Goal: Navigation & Orientation: Find specific page/section

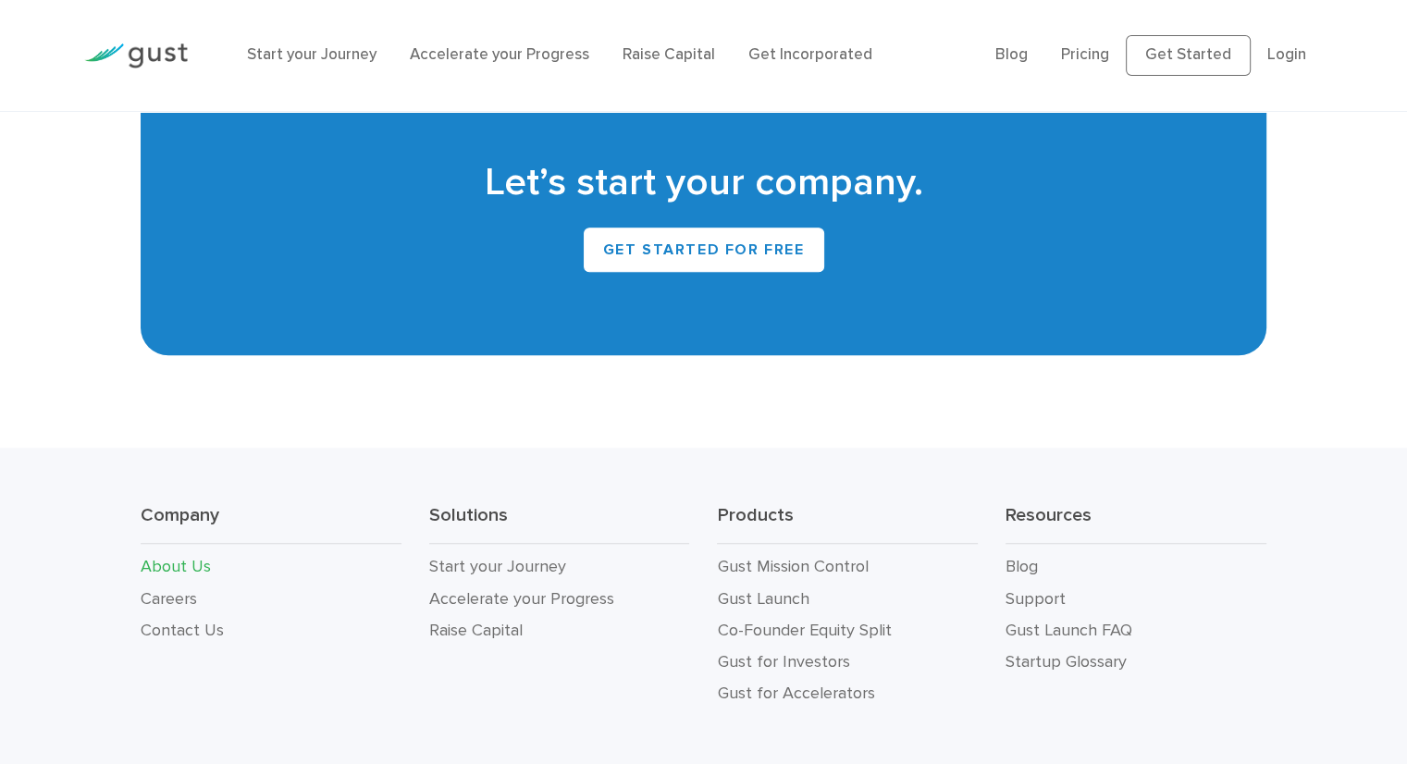
scroll to position [1779, 0]
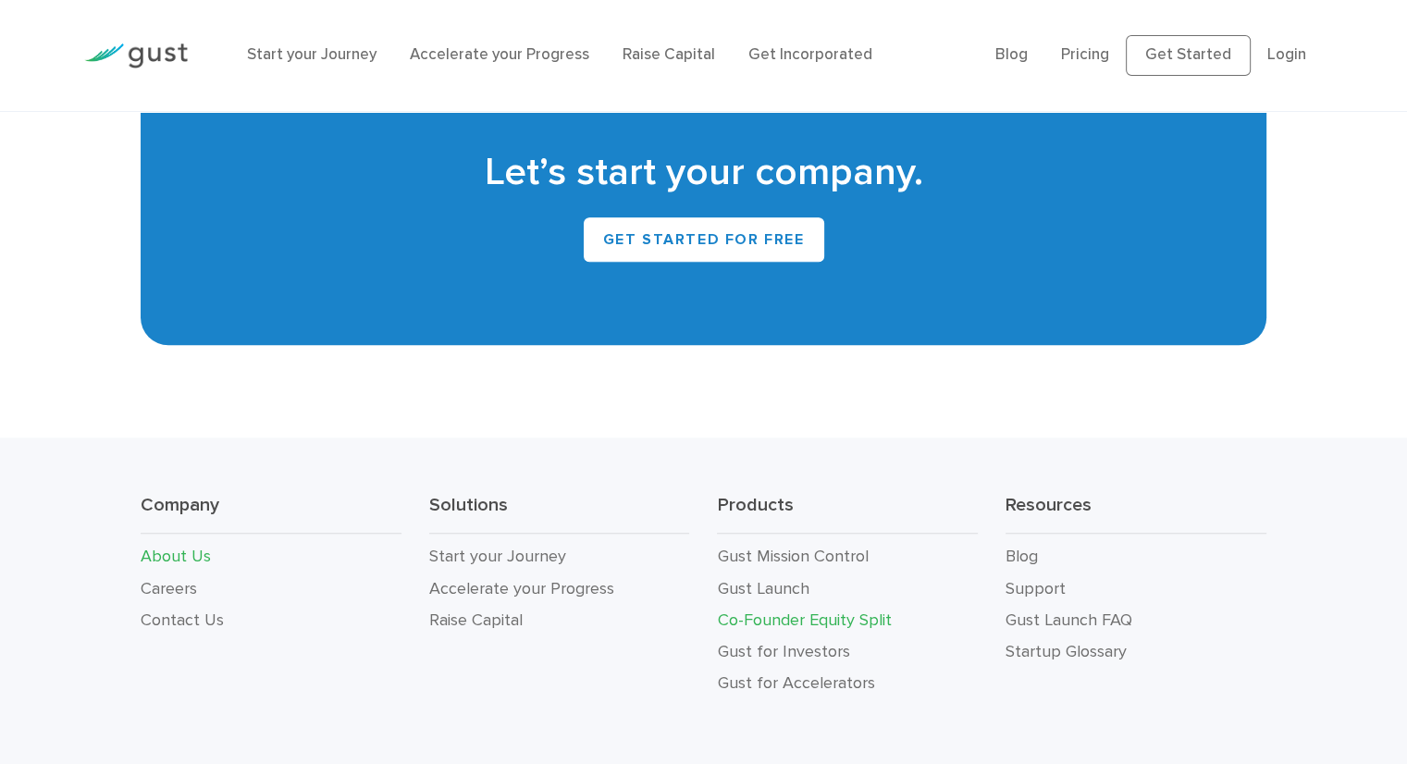
click at [853, 610] on link "Co-Founder Equity Split" at bounding box center [804, 619] width 174 height 19
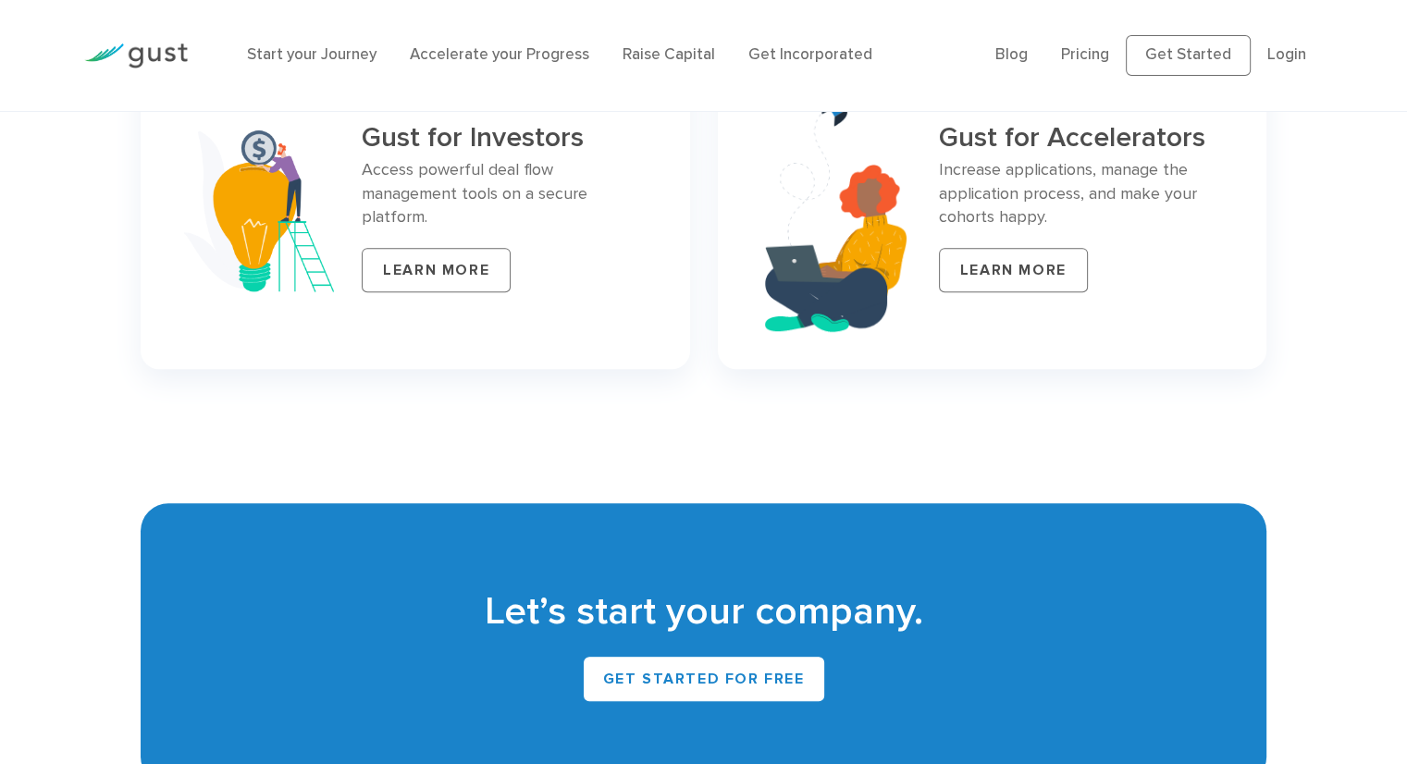
scroll to position [8395, 0]
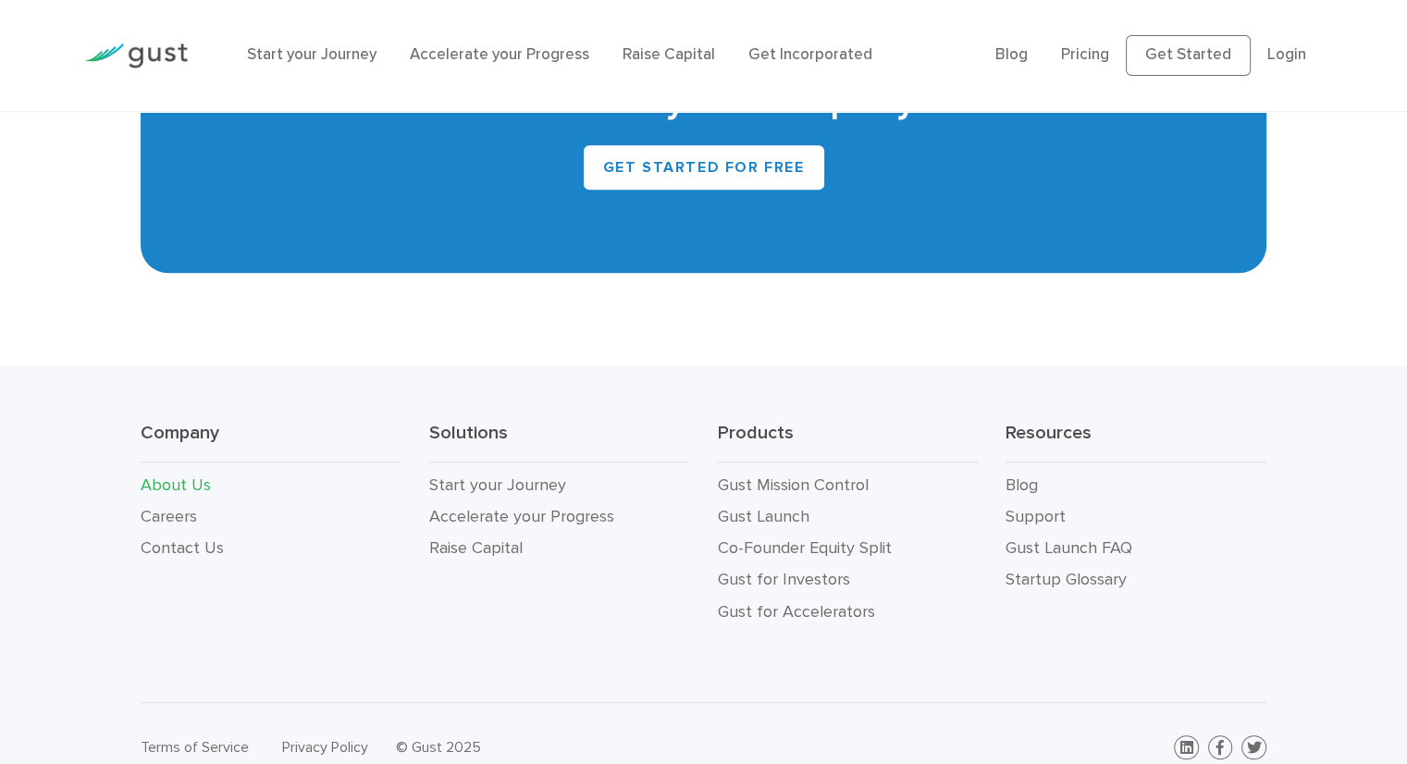
click at [172, 475] on link "About Us" at bounding box center [176, 484] width 70 height 19
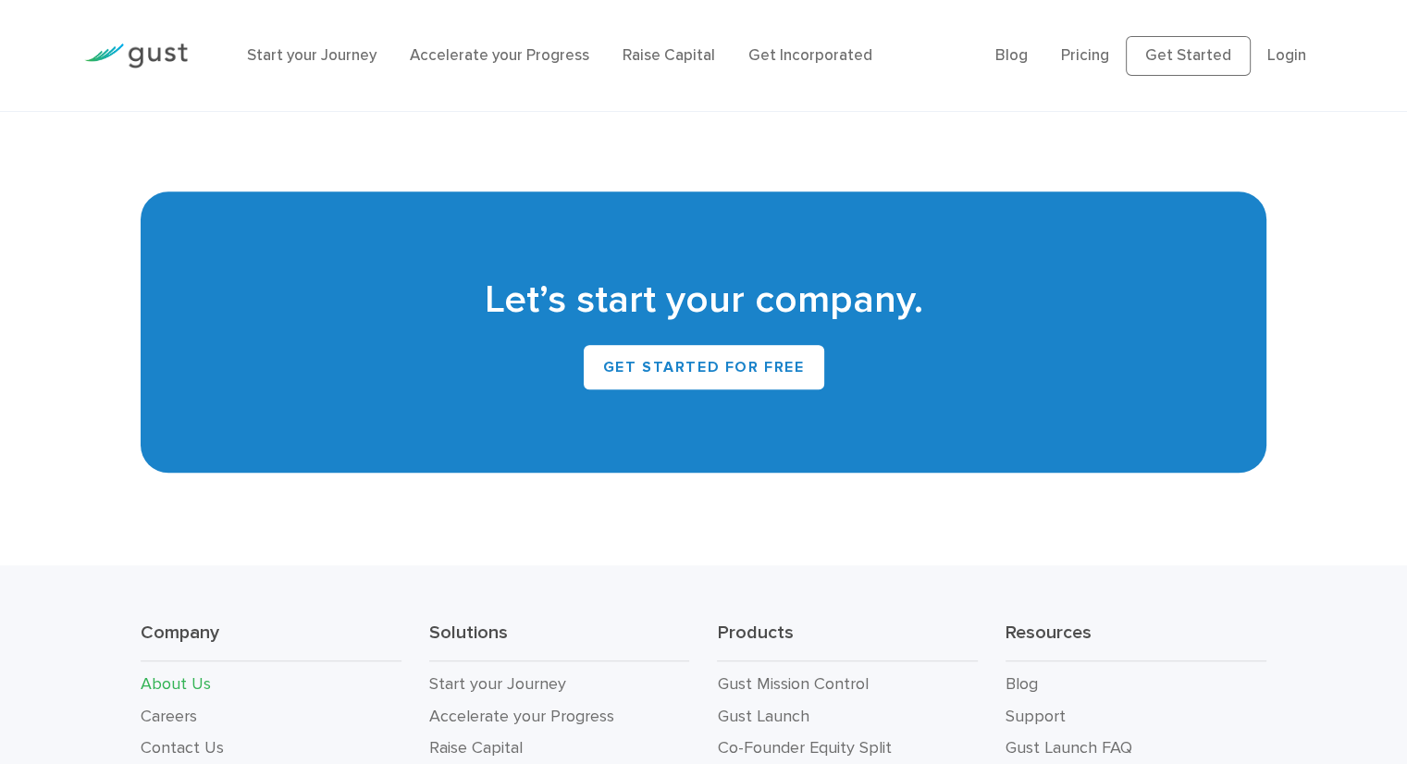
scroll to position [1857, 0]
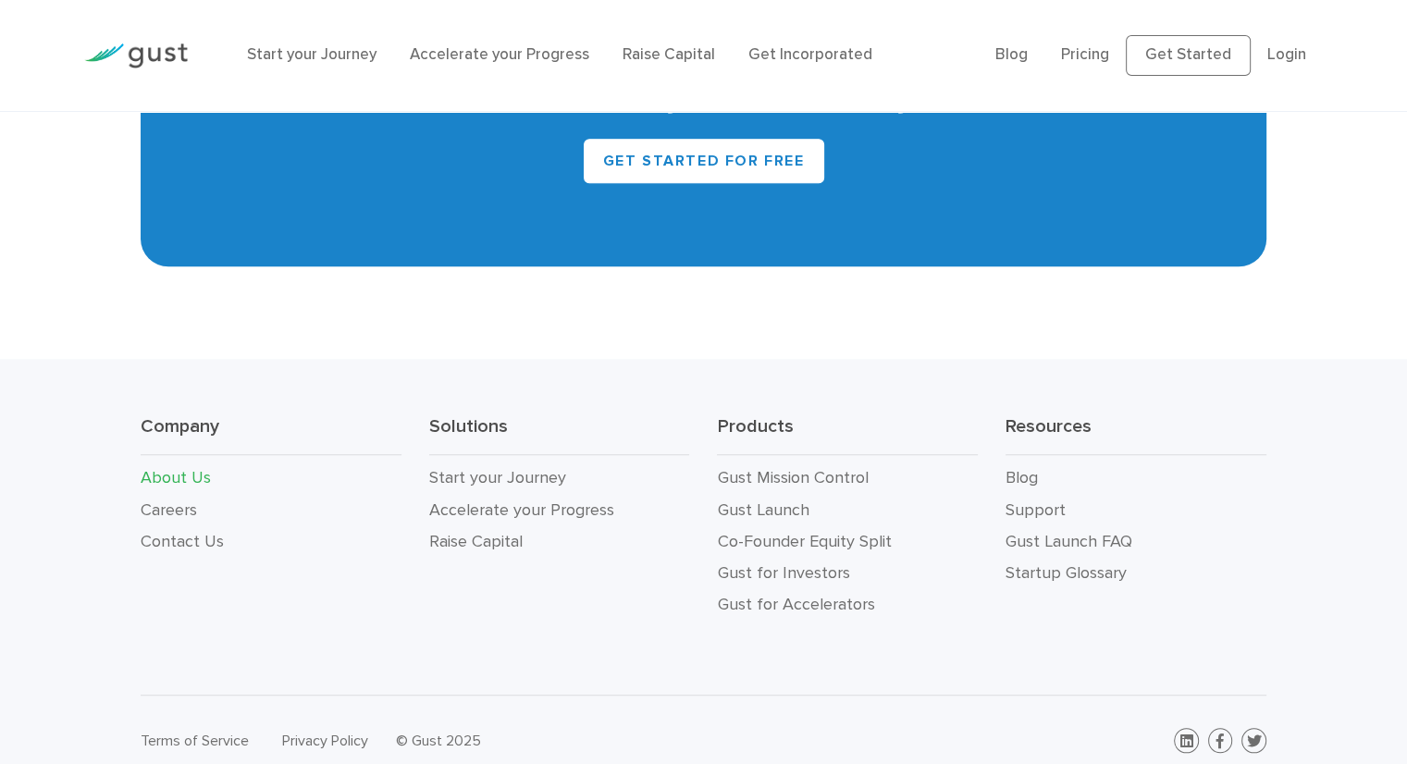
click at [1345, 524] on div "Company About Us Careers Contact Us Solutions Start your Journey Accelerate you…" at bounding box center [703, 527] width 1407 height 337
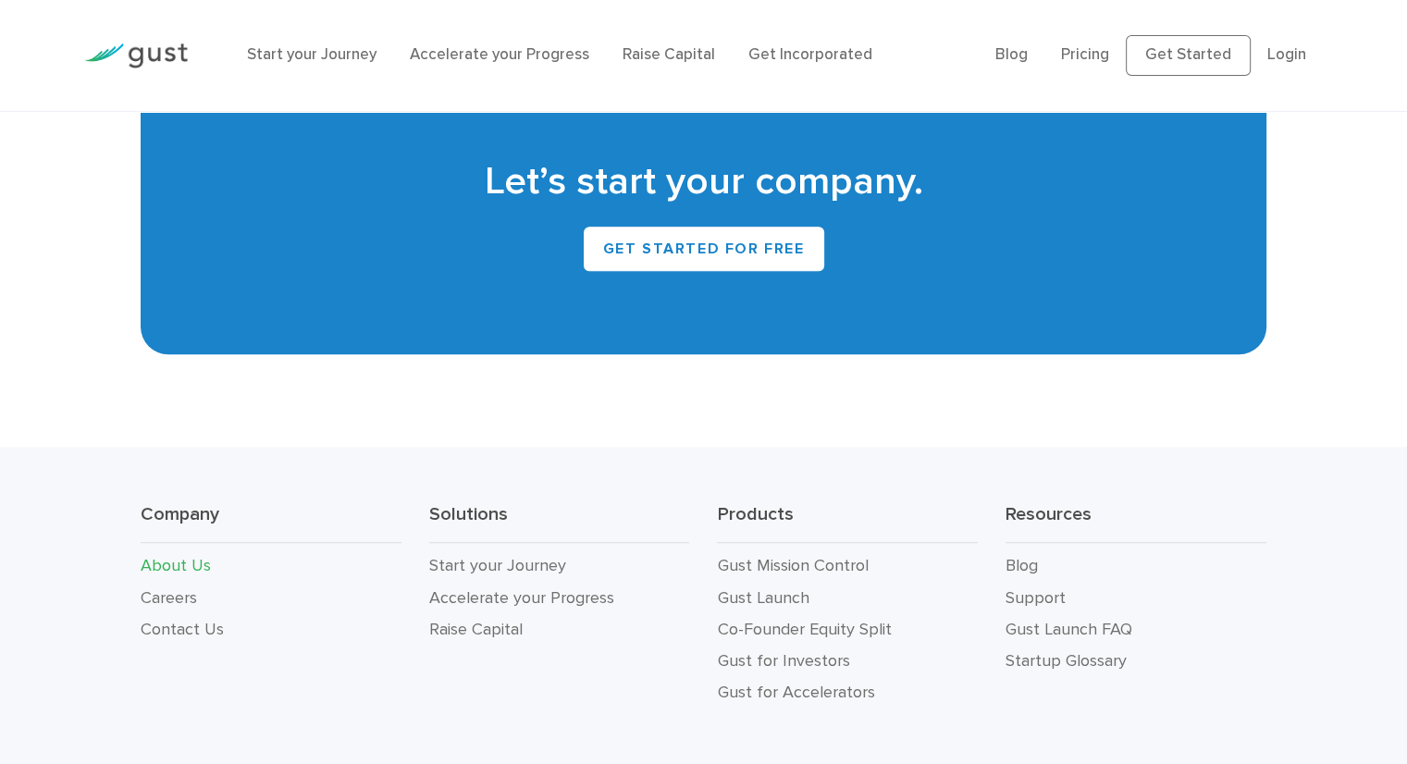
click at [57, 302] on div "Let’s start your company. Get Started for Free" at bounding box center [703, 213] width 1407 height 281
